Goal: Find specific page/section: Find specific page/section

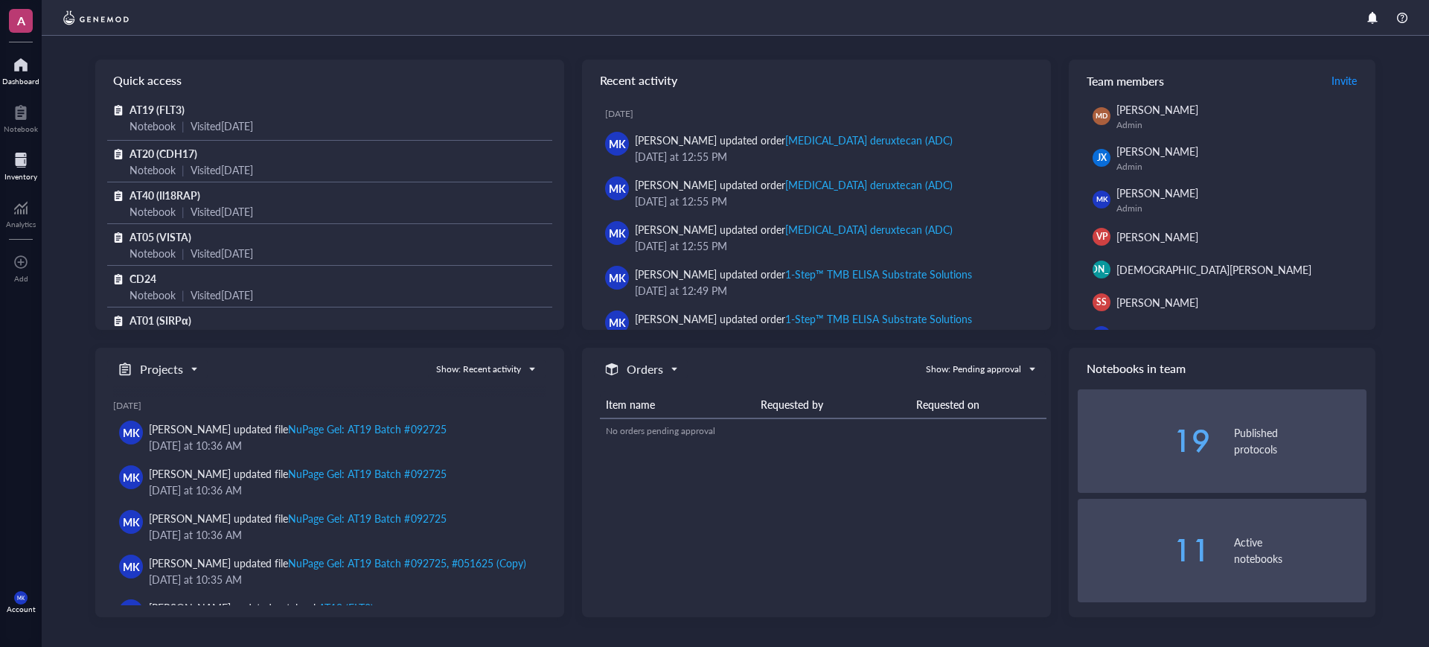
click at [39, 163] on div "Inventory" at bounding box center [21, 165] width 42 height 42
click at [24, 169] on div at bounding box center [20, 160] width 33 height 24
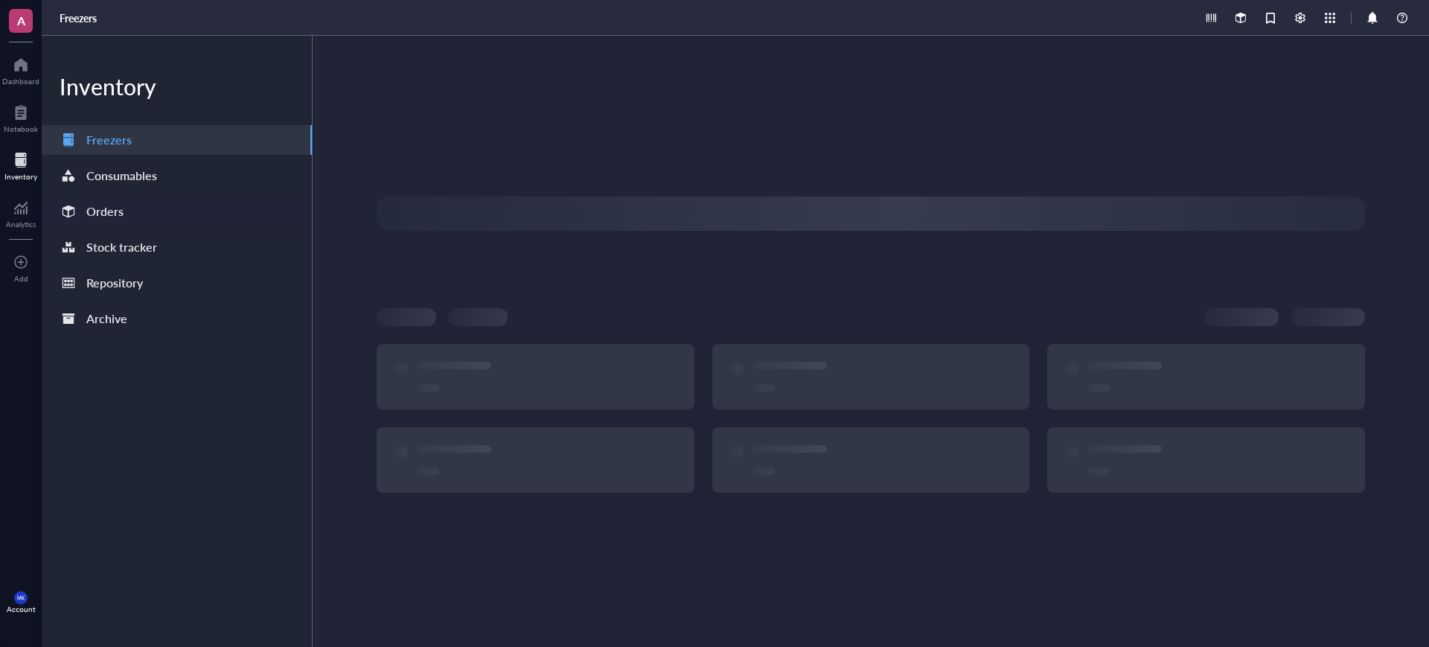
click at [151, 210] on div "Orders" at bounding box center [177, 212] width 270 height 30
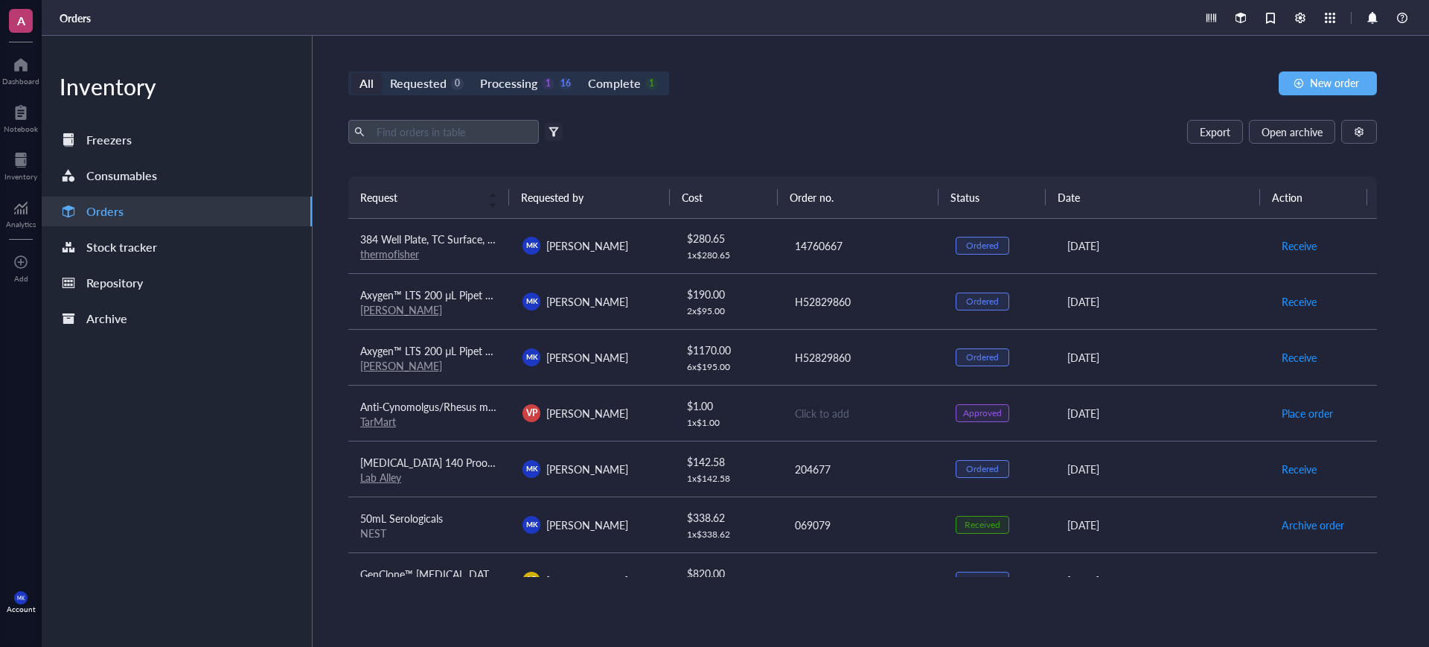
scroll to position [505, 0]
click at [378, 364] on link "[PERSON_NAME]" at bounding box center [401, 364] width 82 height 15
